Goal: Task Accomplishment & Management: Use online tool/utility

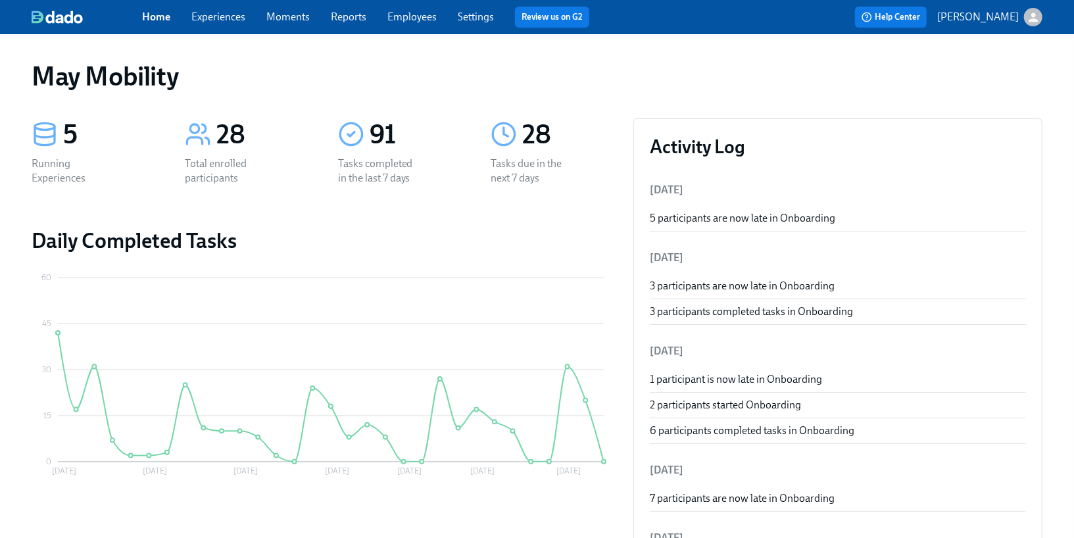
click at [396, 18] on link "Employees" at bounding box center [411, 17] width 49 height 12
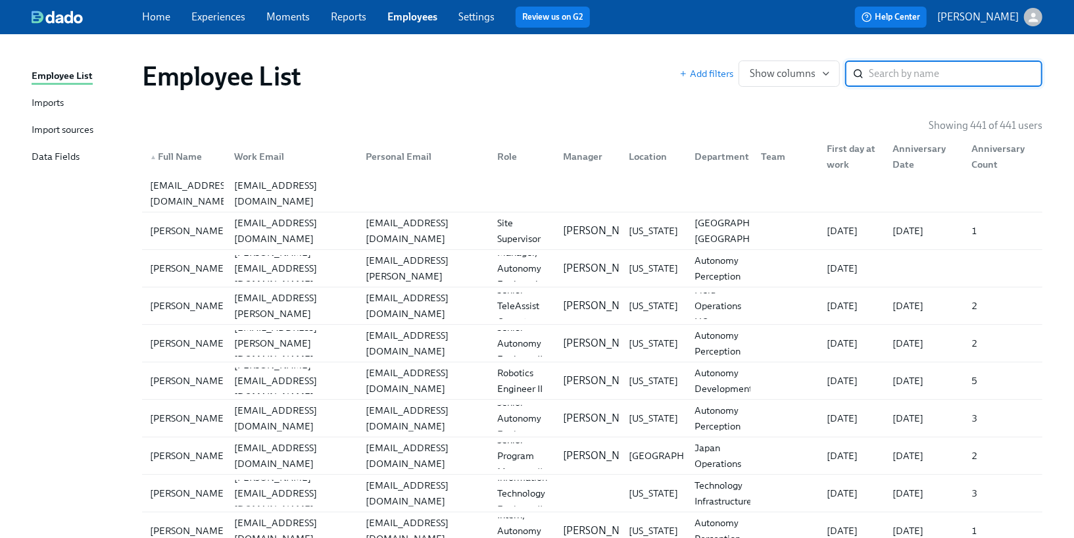
click at [51, 108] on div "Imports" at bounding box center [48, 103] width 32 height 16
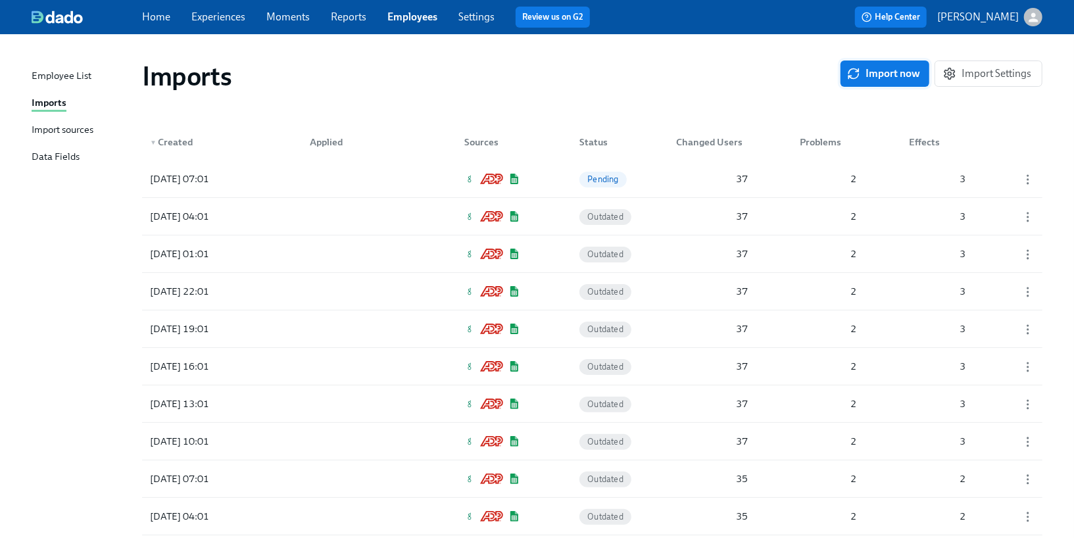
click at [878, 68] on span "Import now" at bounding box center [885, 73] width 70 height 13
click at [441, 179] on div "[DATE] 09:14 Pending 37 2 3" at bounding box center [592, 178] width 900 height 37
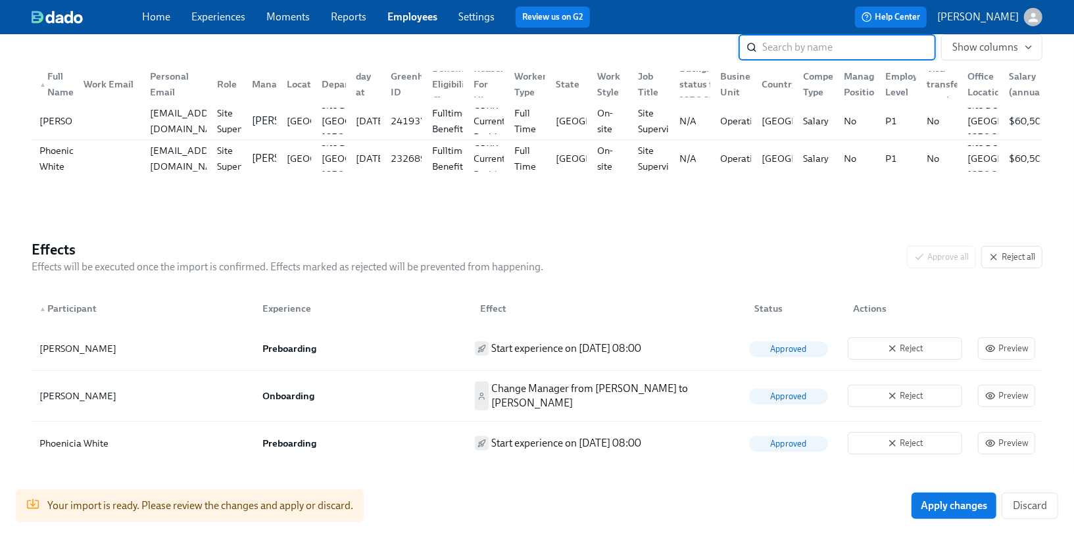
scroll to position [235, 0]
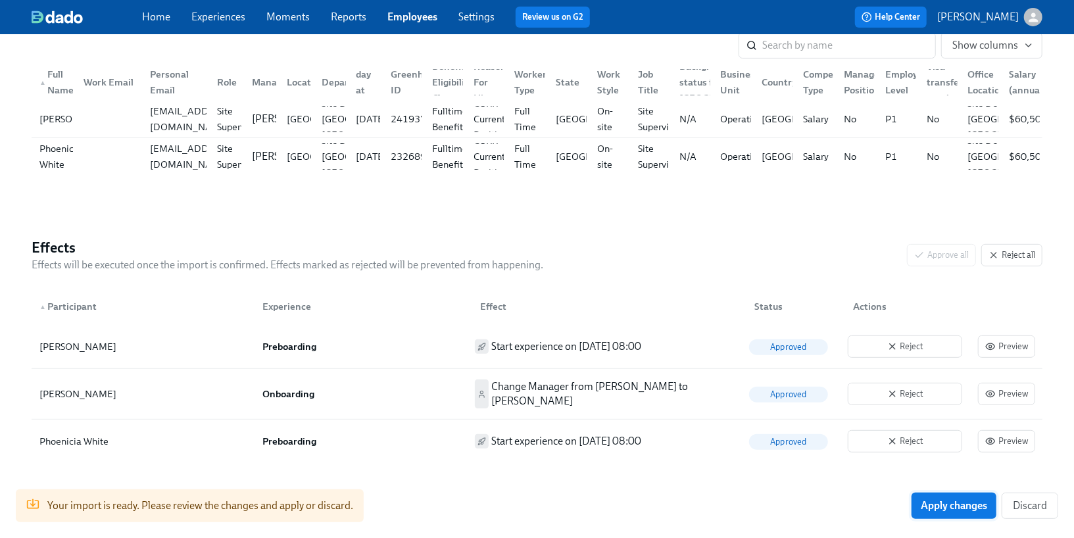
click at [925, 506] on span "Apply changes" at bounding box center [954, 505] width 66 height 13
